Goal: Check status

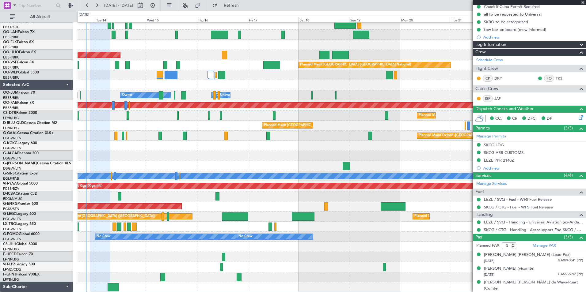
scroll to position [165, 0]
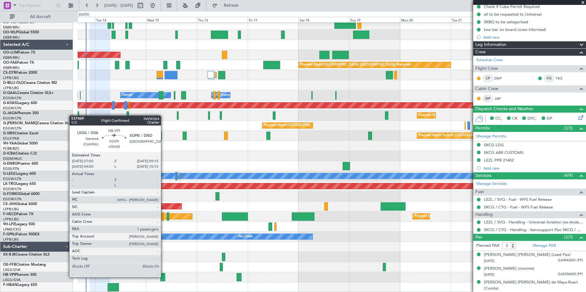
click at [164, 277] on div at bounding box center [162, 277] width 5 height 8
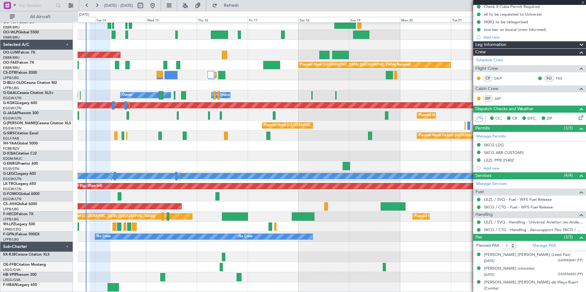
scroll to position [0, 0]
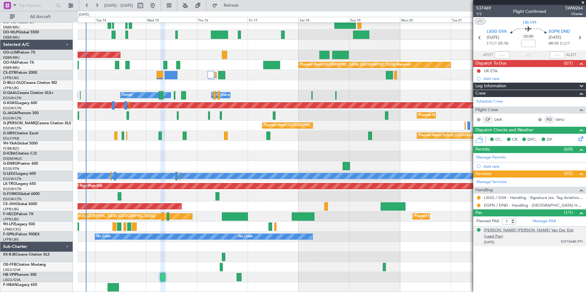
click at [491, 230] on div "[PERSON_NAME] [PERSON_NAME] Van Der Elst (Lead Pax)" at bounding box center [533, 234] width 99 height 12
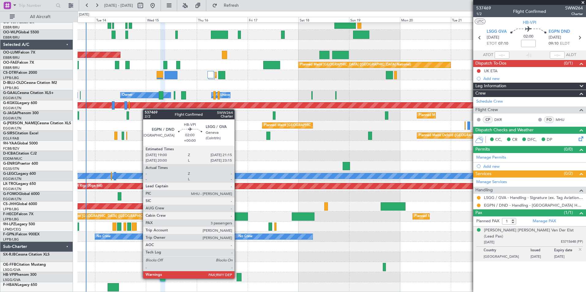
click at [237, 278] on div at bounding box center [238, 277] width 5 height 8
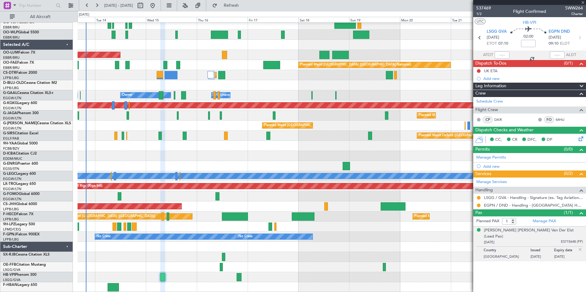
type input "3"
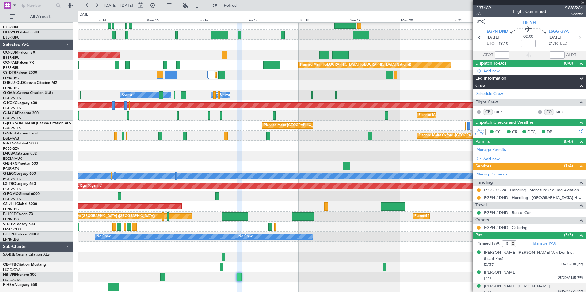
click at [518, 284] on div "[PERSON_NAME] [PERSON_NAME]" at bounding box center [517, 287] width 66 height 6
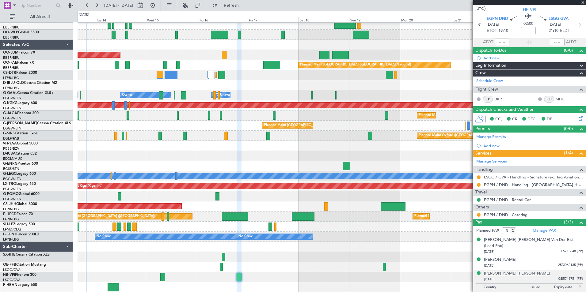
click at [516, 271] on div "[PERSON_NAME] [PERSON_NAME]" at bounding box center [517, 274] width 66 height 6
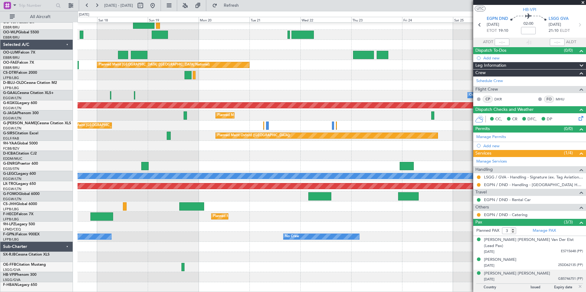
click at [221, 148] on div "Owner Melsbroek Air Base Planned Maint [GEOGRAPHIC_DATA]-[GEOGRAPHIC_DATA] Plan…" at bounding box center [331, 75] width 508 height 435
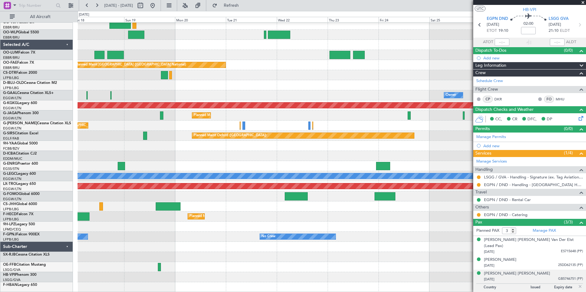
click at [0, 219] on html "[DATE] - [DATE] Refresh Quick Links All Aircraft Owner [GEOGRAPHIC_DATA] Planne…" at bounding box center [293, 146] width 586 height 292
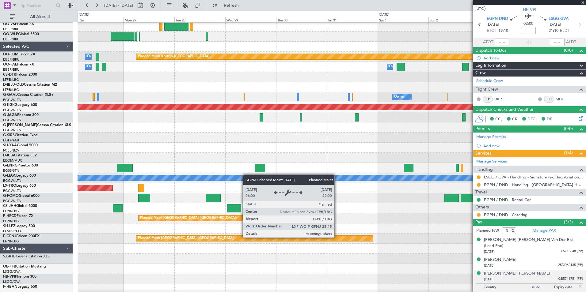
click at [11, 240] on div "Owner Melsbroek Air Base Planned Maint [GEOGRAPHIC_DATA]-[GEOGRAPHIC_DATA] Owne…" at bounding box center [293, 151] width 586 height 281
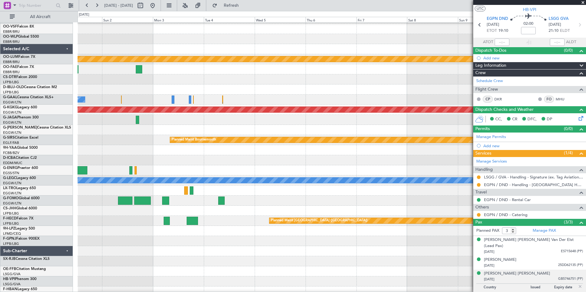
click at [104, 237] on div "Planned Maint [GEOGRAPHIC_DATA] ([GEOGRAPHIC_DATA])" at bounding box center [331, 241] width 508 height 10
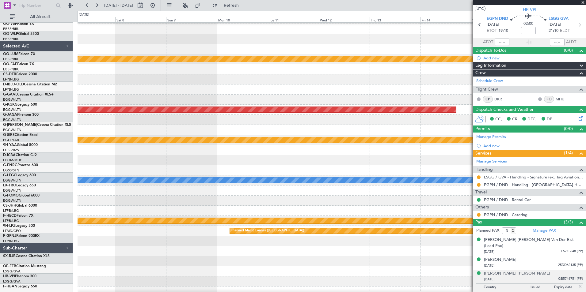
click at [91, 236] on div at bounding box center [331, 241] width 508 height 10
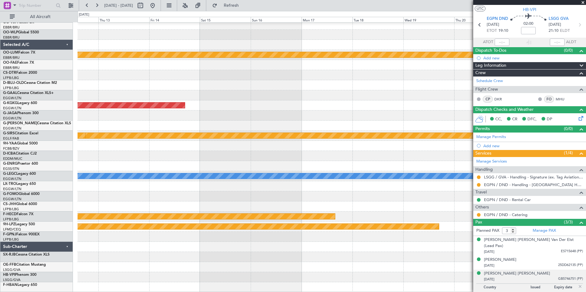
click at [413, 233] on div at bounding box center [331, 237] width 508 height 10
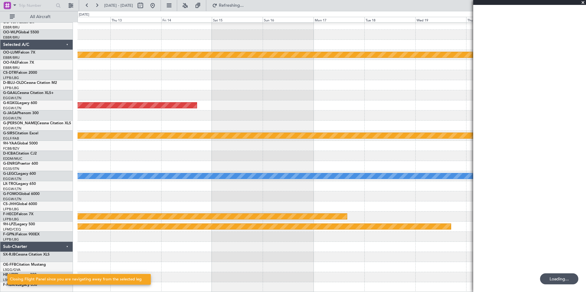
scroll to position [114, 0]
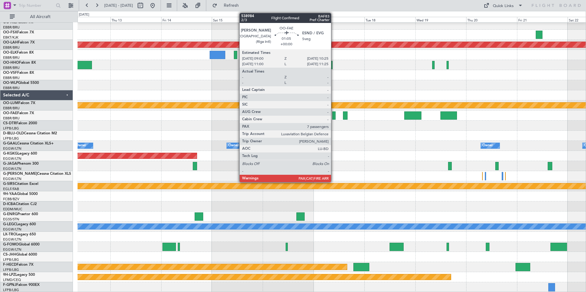
click at [334, 117] on div at bounding box center [333, 115] width 3 height 8
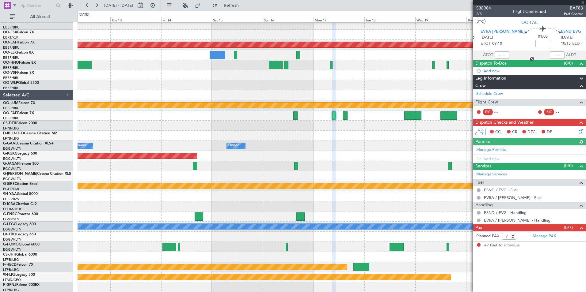
click at [487, 7] on span "538984" at bounding box center [483, 8] width 15 height 6
click at [157, 6] on button at bounding box center [153, 6] width 10 height 10
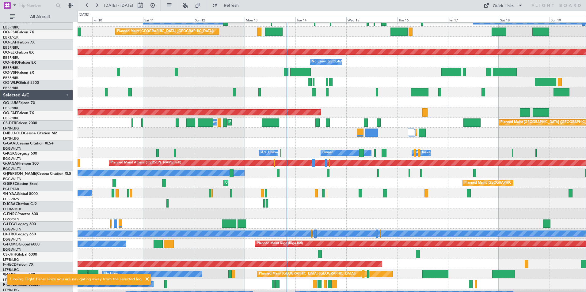
scroll to position [106, 0]
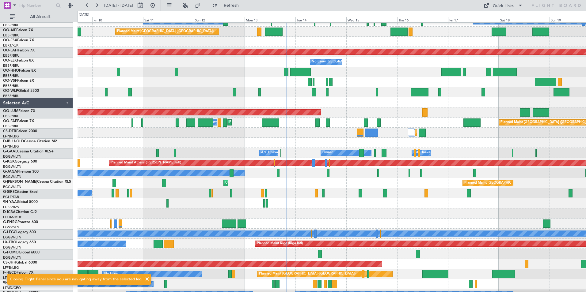
click at [415, 103] on div at bounding box center [331, 102] width 508 height 10
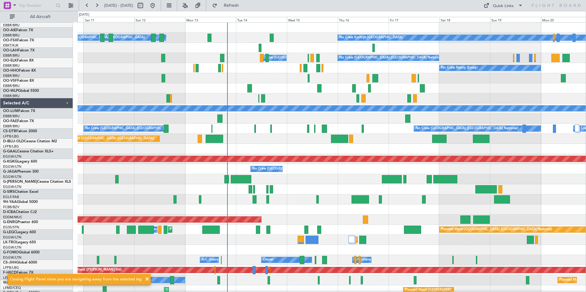
scroll to position [0, 0]
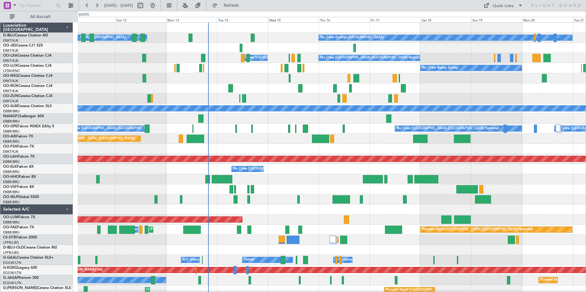
click at [221, 144] on div "Planned Maint [GEOGRAPHIC_DATA] ([GEOGRAPHIC_DATA])" at bounding box center [331, 139] width 508 height 10
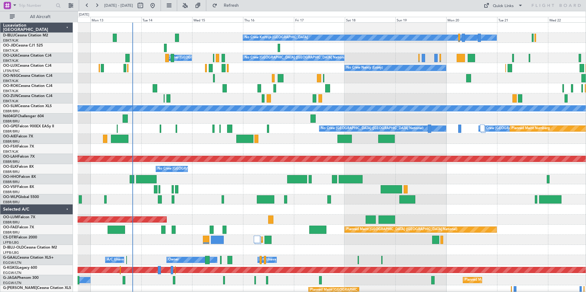
click at [262, 194] on div "No Crew Kortrijk-[GEOGRAPHIC_DATA] Owner [GEOGRAPHIC_DATA]-[GEOGRAPHIC_DATA] No…" at bounding box center [331, 240] width 508 height 435
